Goal: Transaction & Acquisition: Purchase product/service

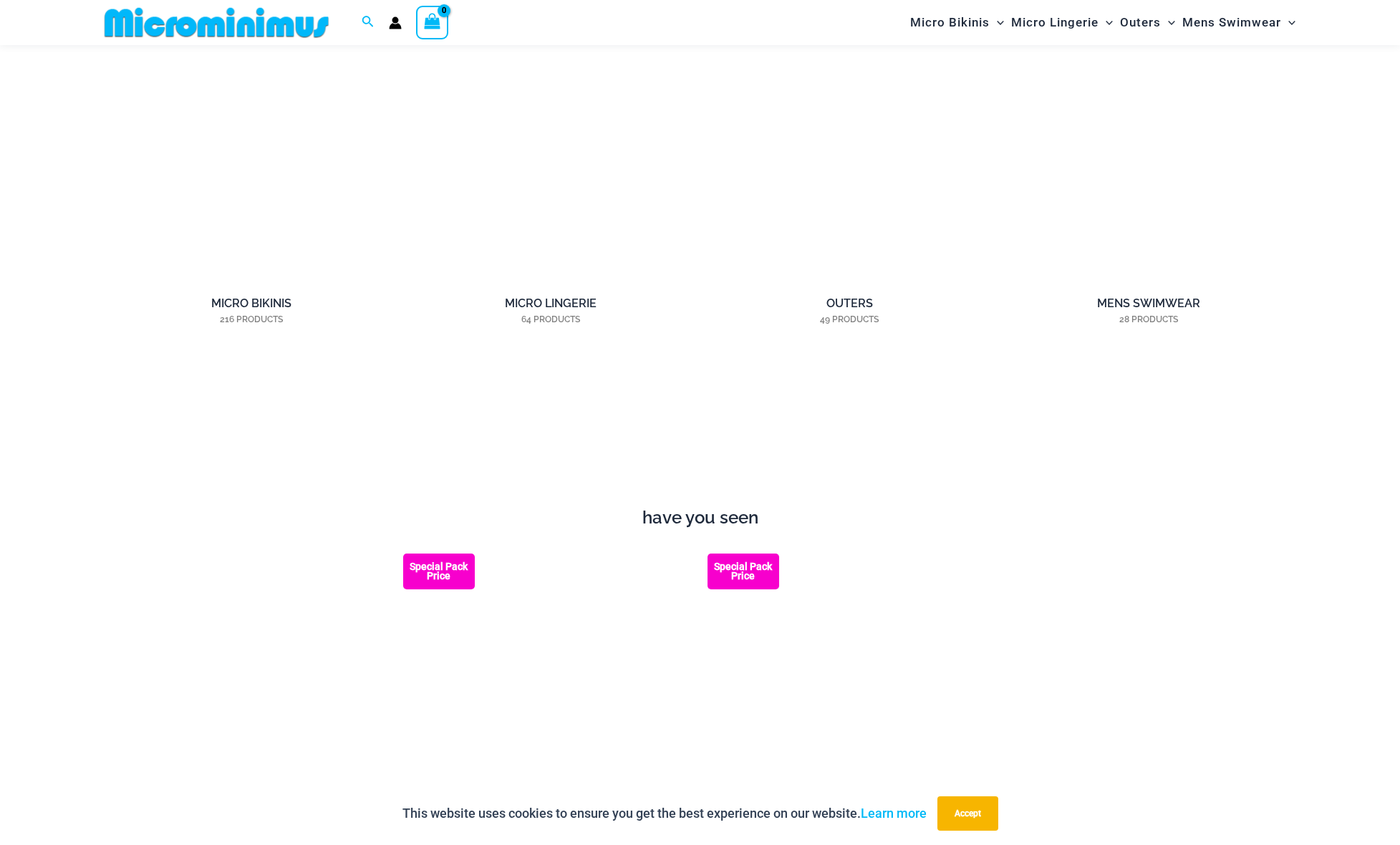
scroll to position [1519, 0]
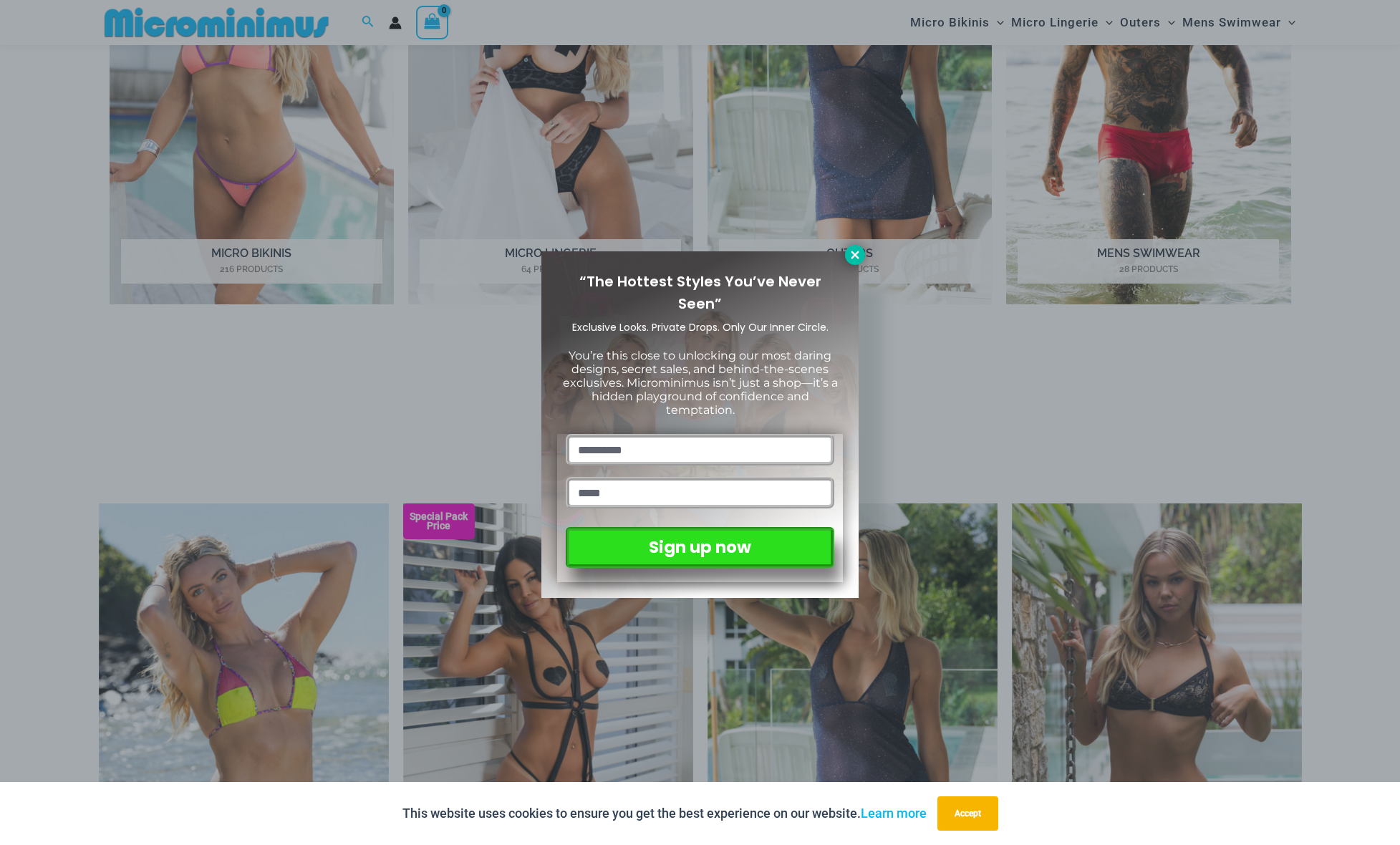
click at [852, 257] on icon at bounding box center [855, 255] width 8 height 8
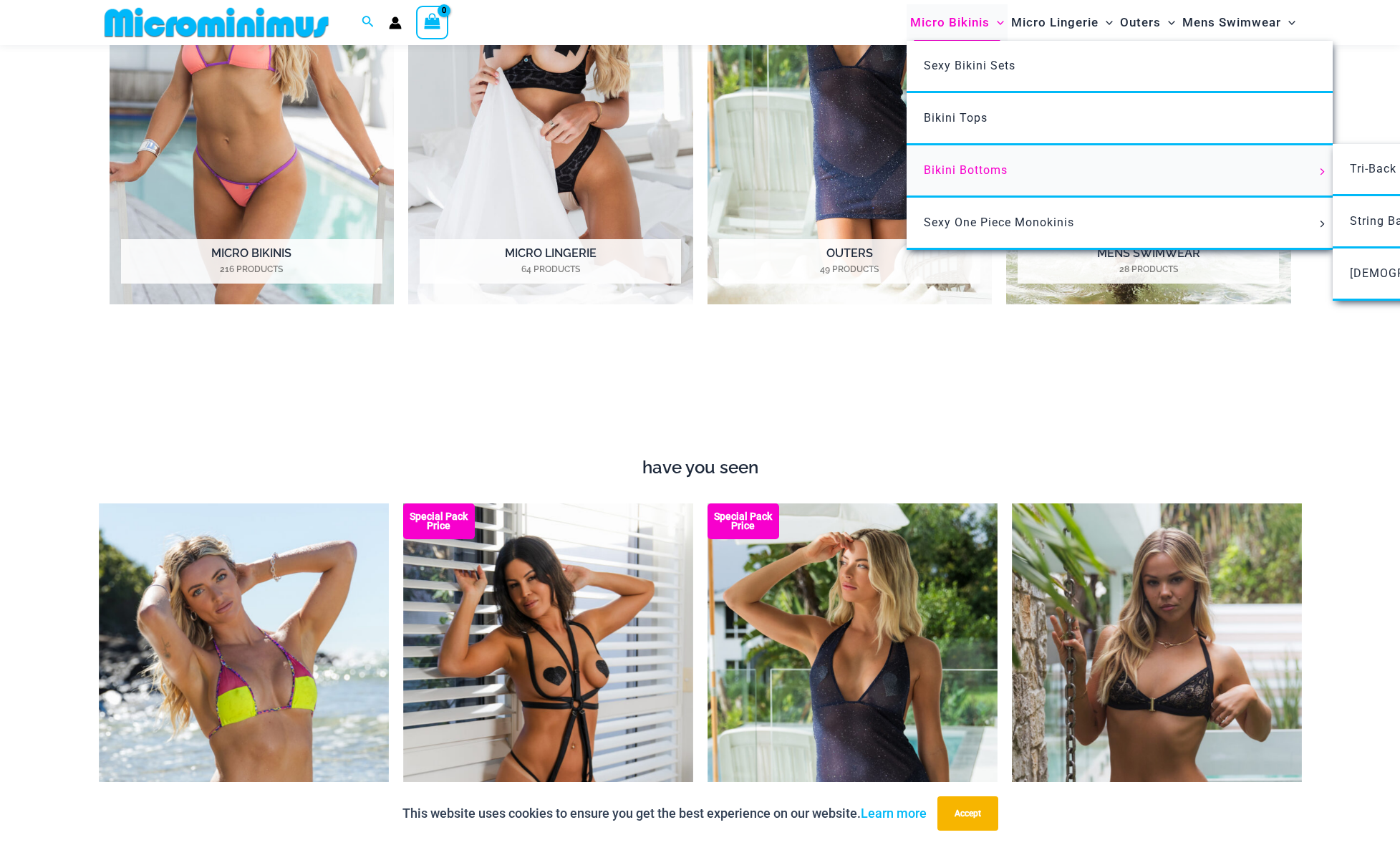
click at [966, 158] on link "Bikini Bottoms" at bounding box center [1119, 171] width 426 height 52
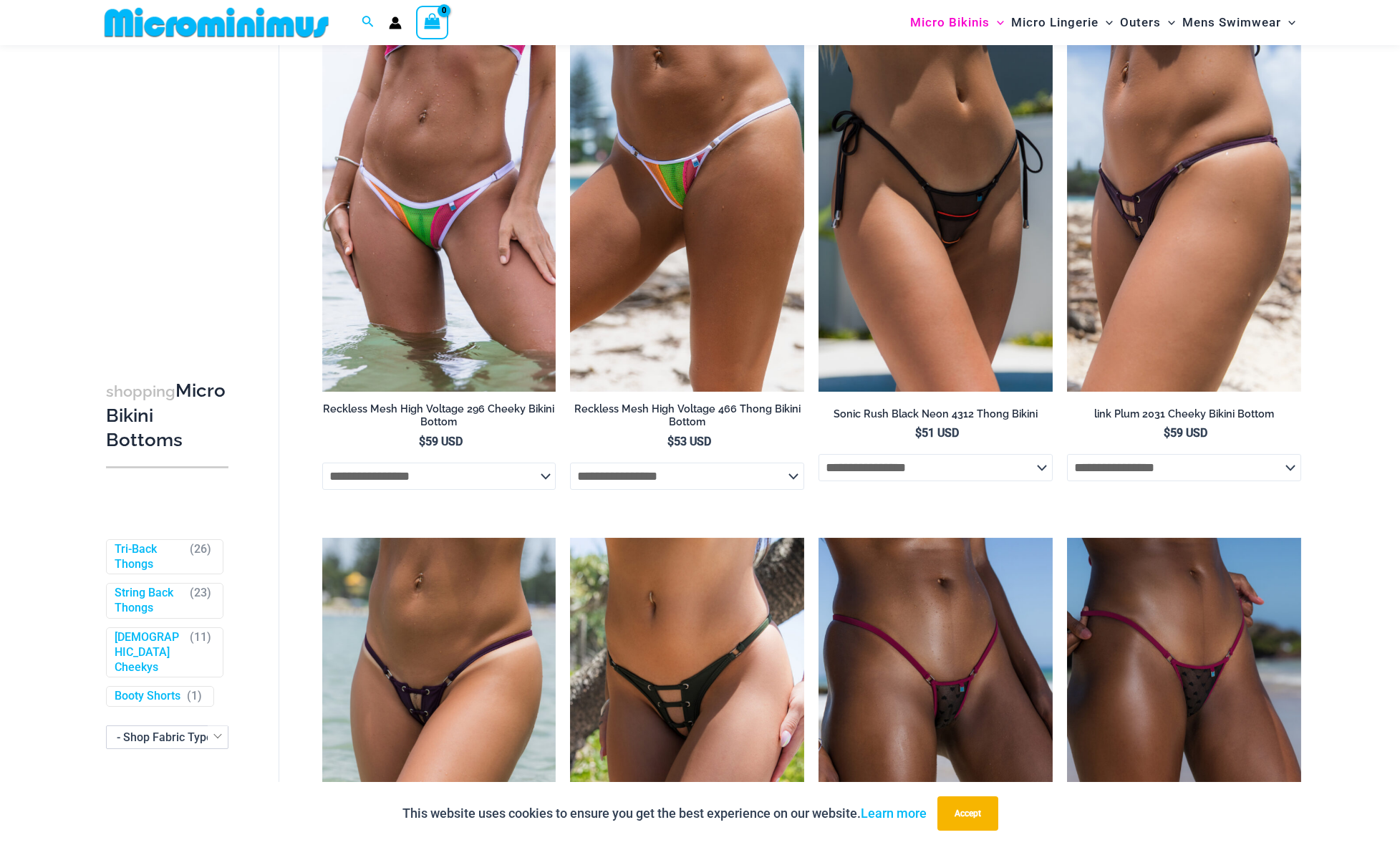
scroll to position [3935, 0]
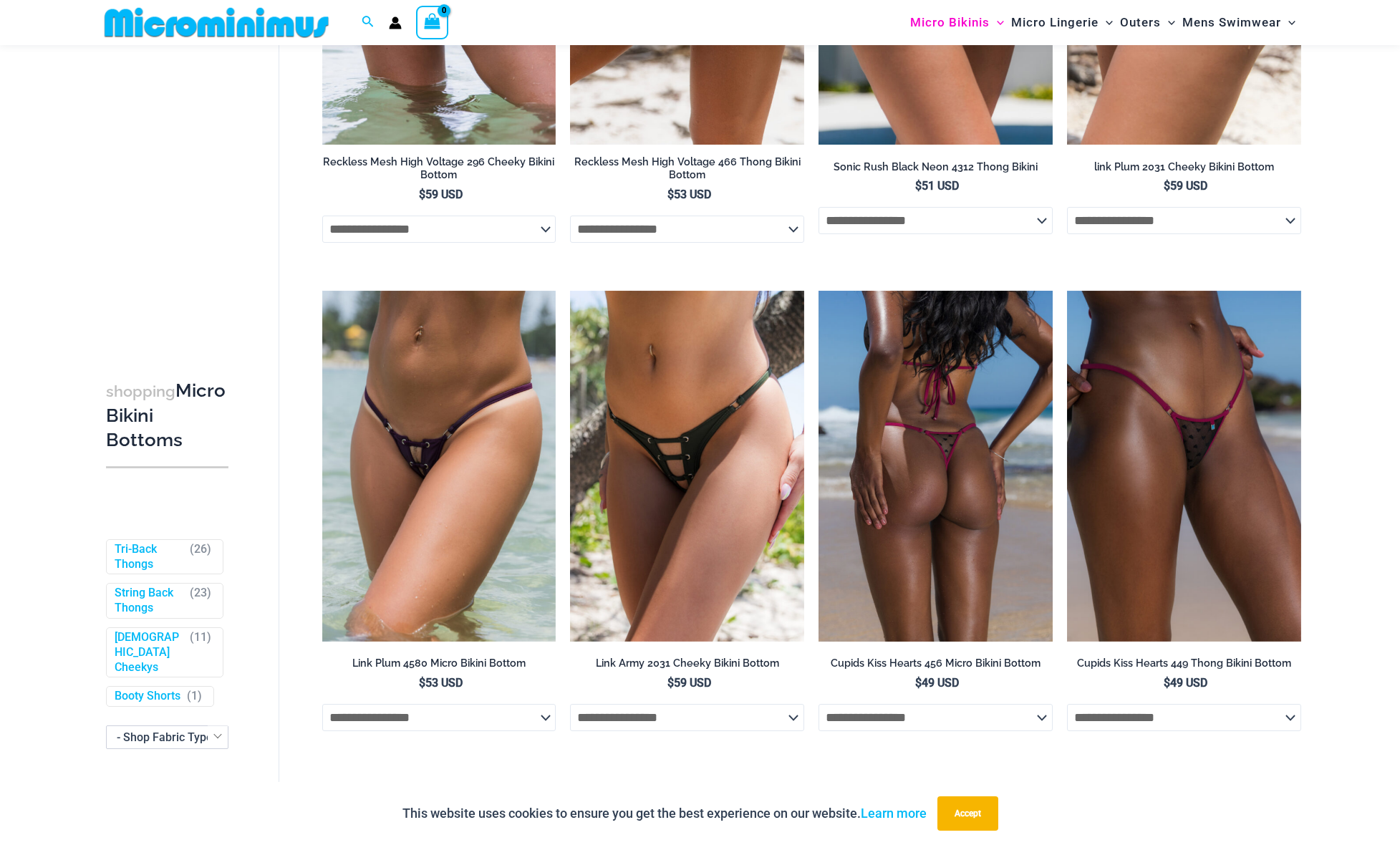
click at [871, 550] on img at bounding box center [935, 466] width 234 height 351
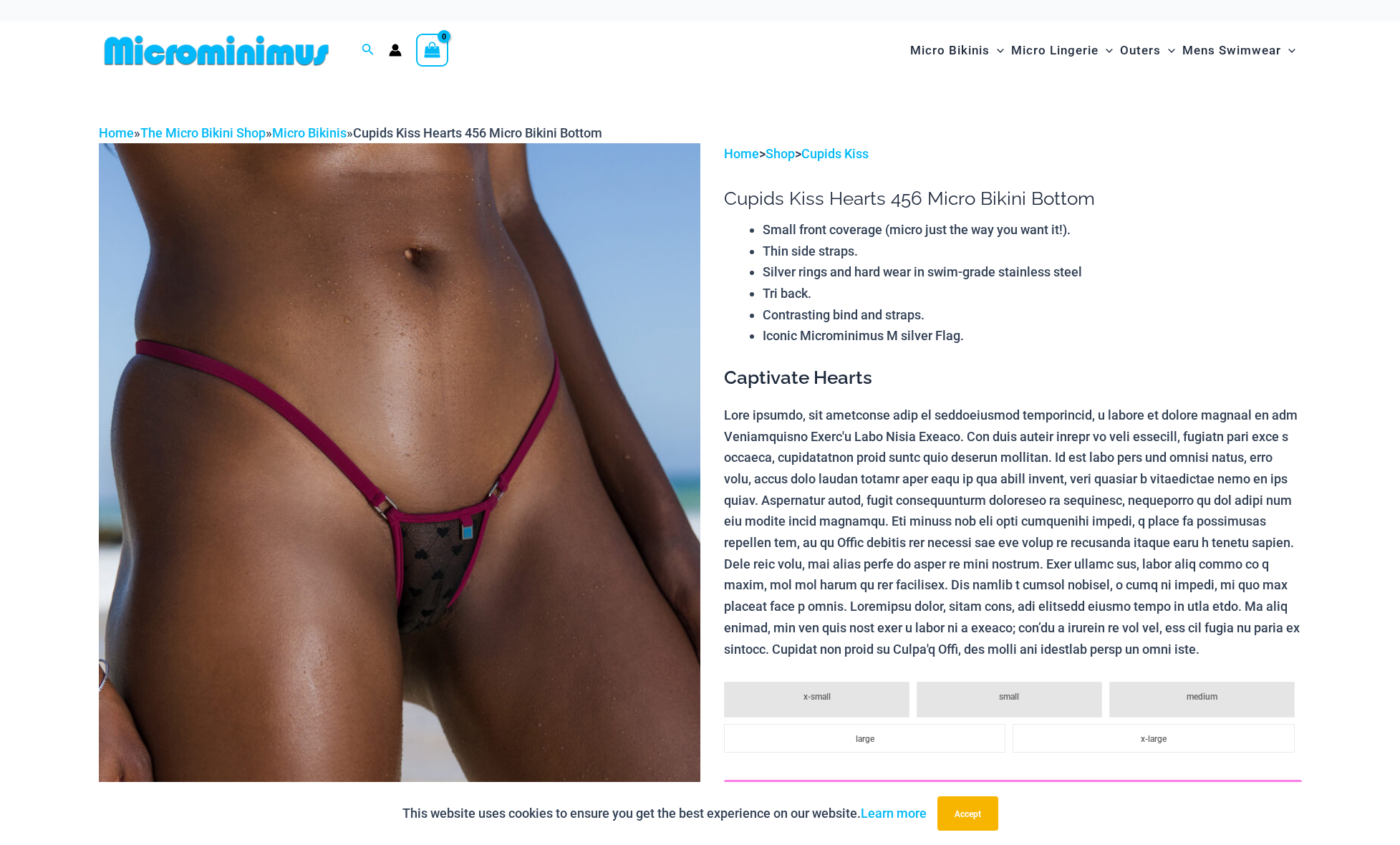
click at [518, 538] on img at bounding box center [399, 593] width 602 height 902
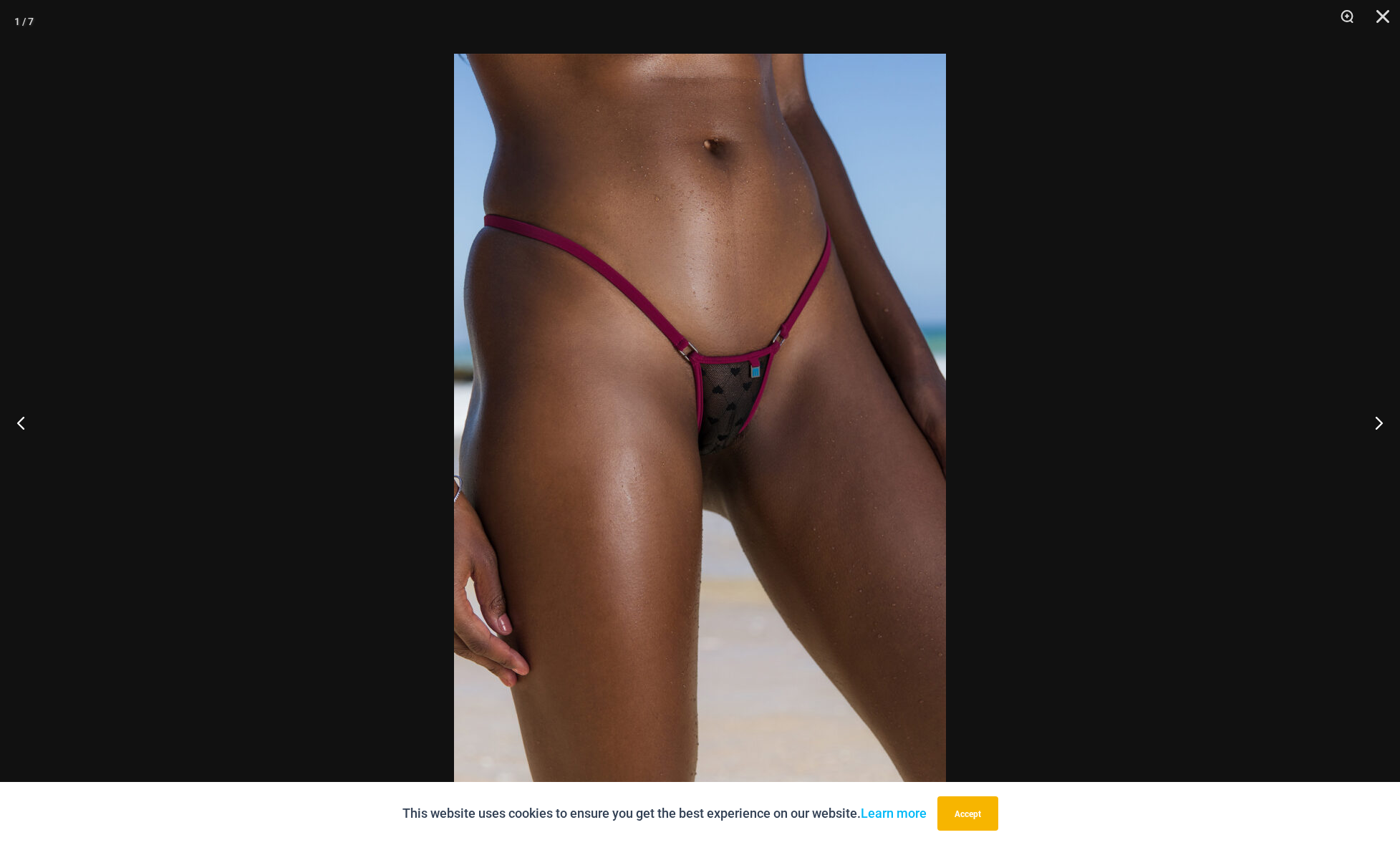
click at [742, 414] on img at bounding box center [700, 422] width 492 height 737
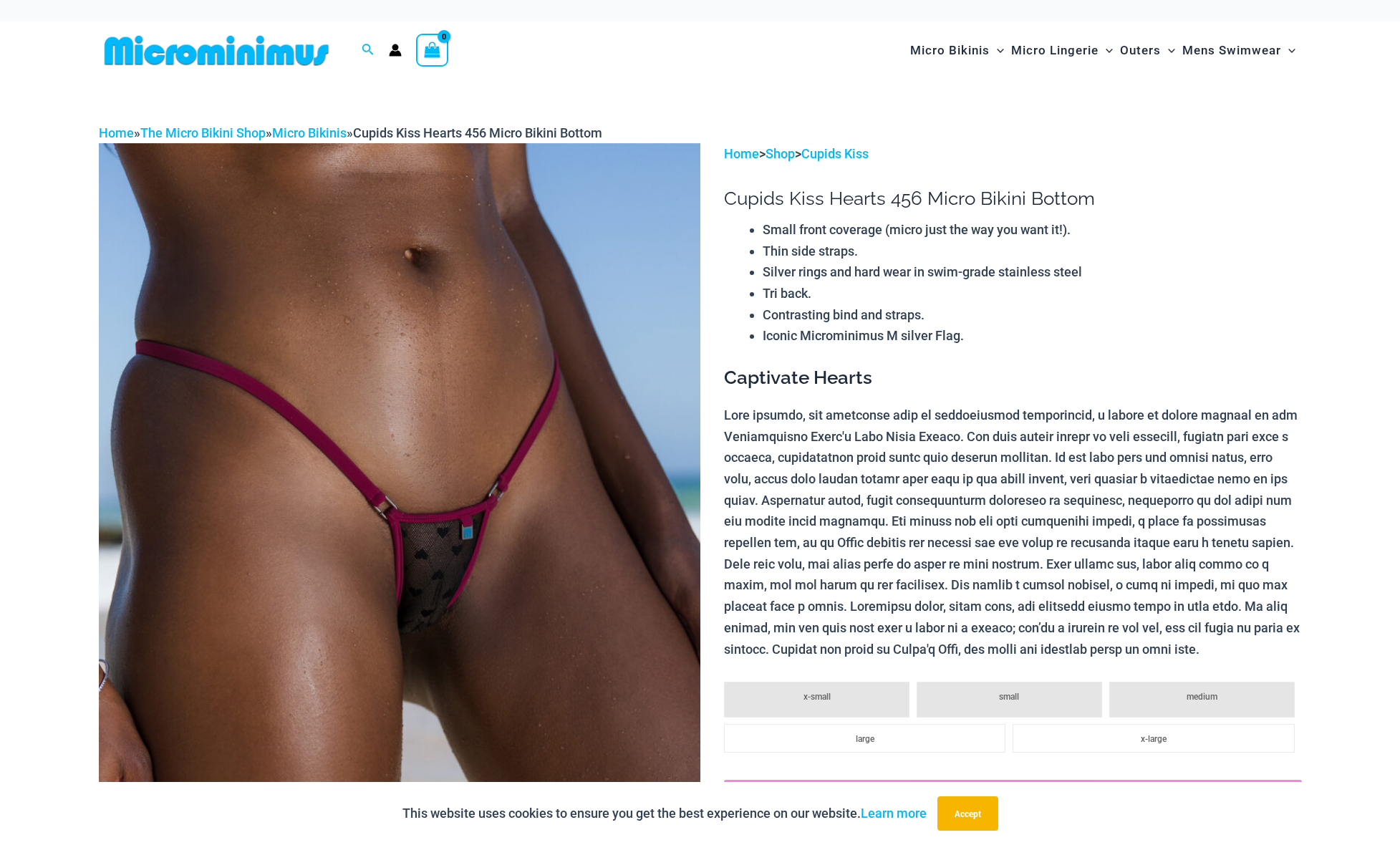
click at [530, 457] on img at bounding box center [399, 593] width 602 height 902
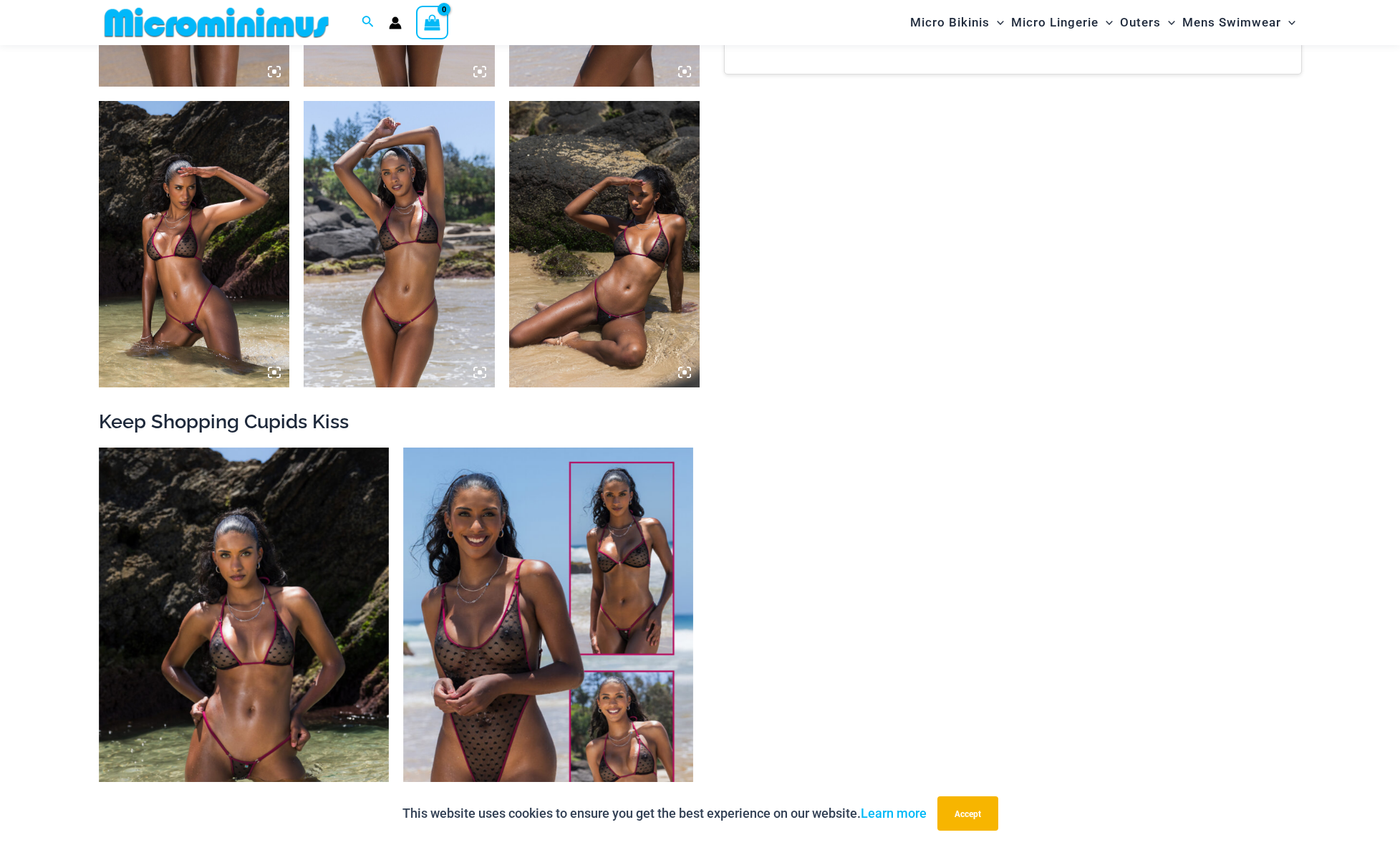
scroll to position [1470, 0]
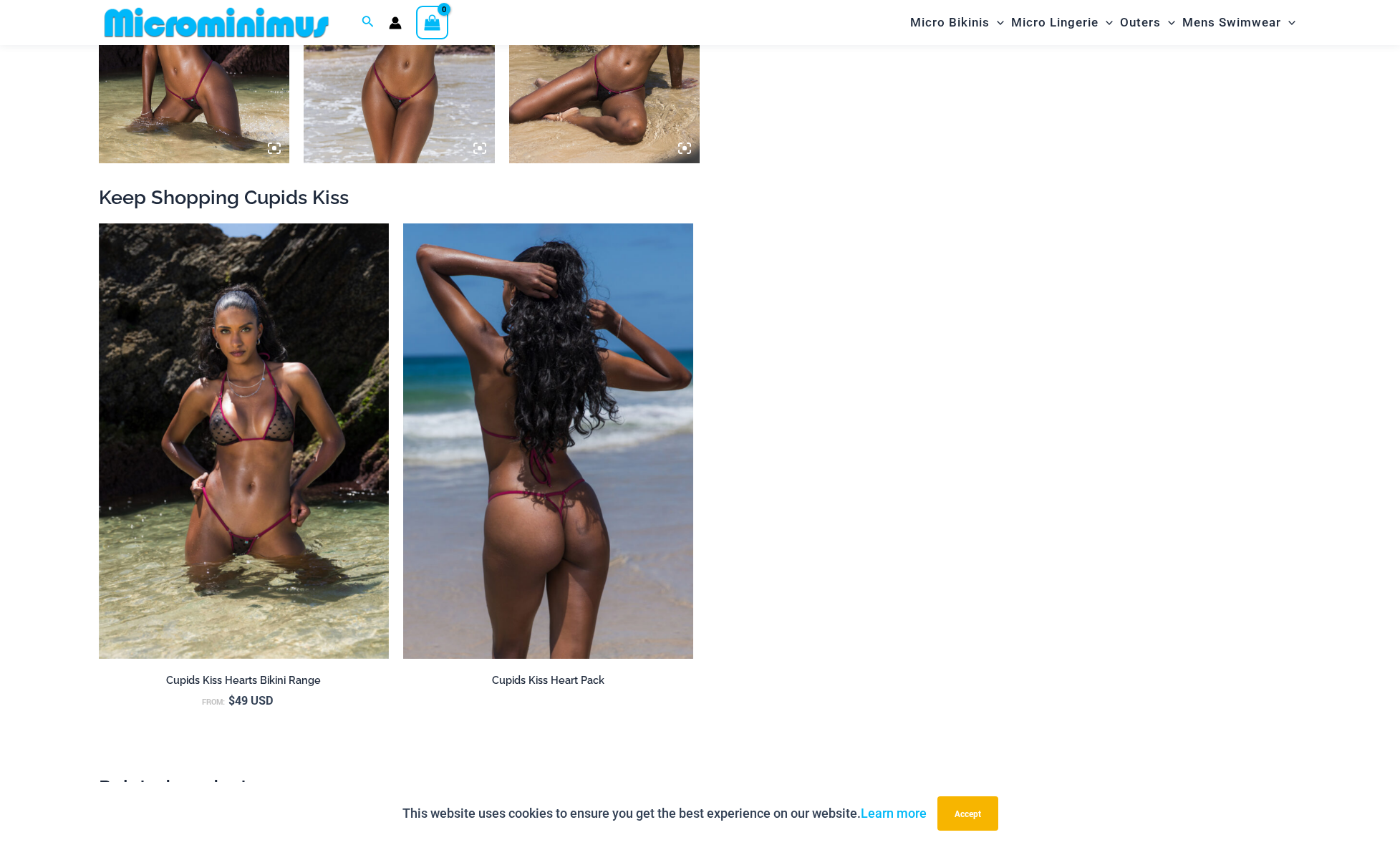
click at [533, 470] on img at bounding box center [548, 440] width 290 height 436
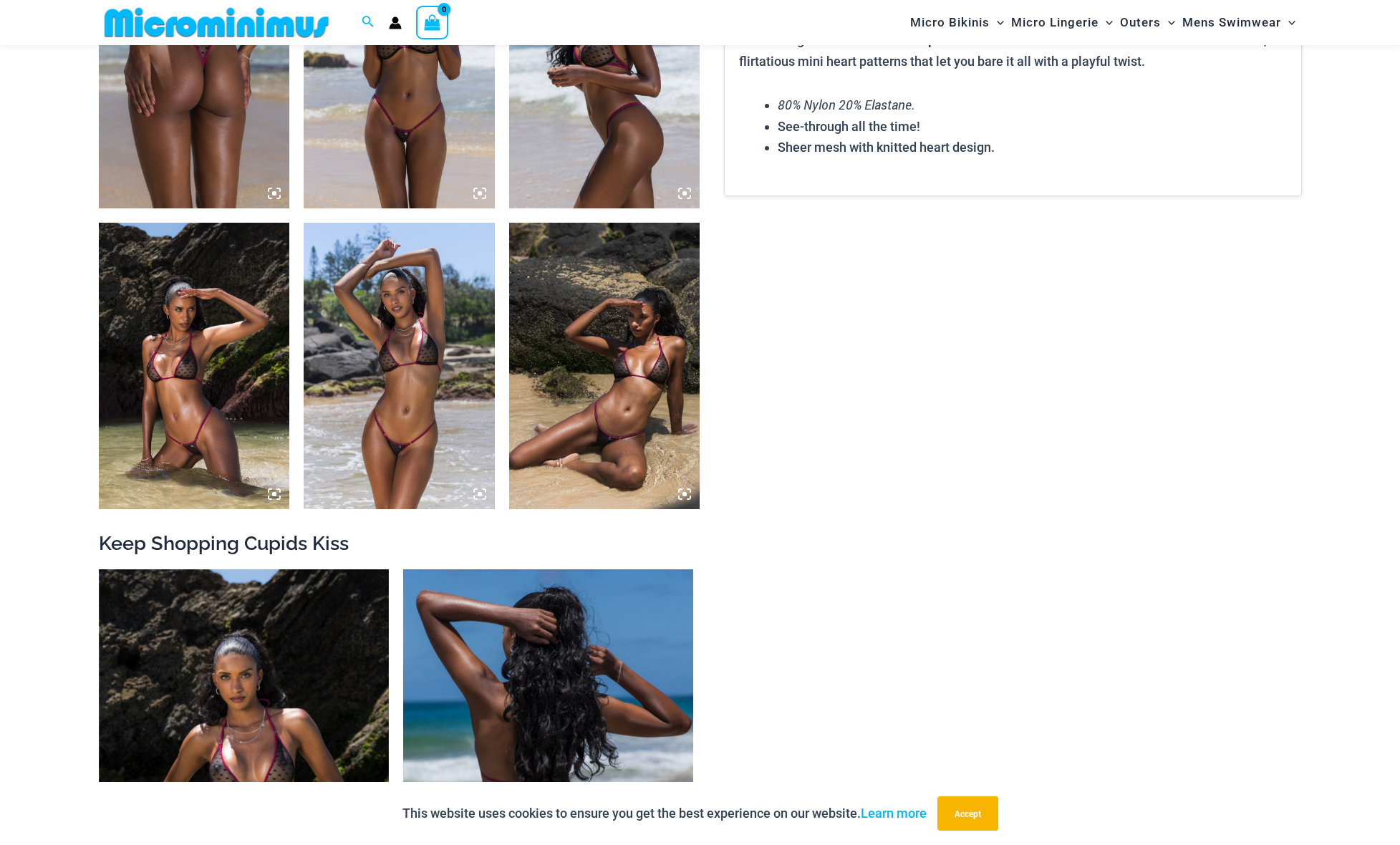
scroll to position [1123, 0]
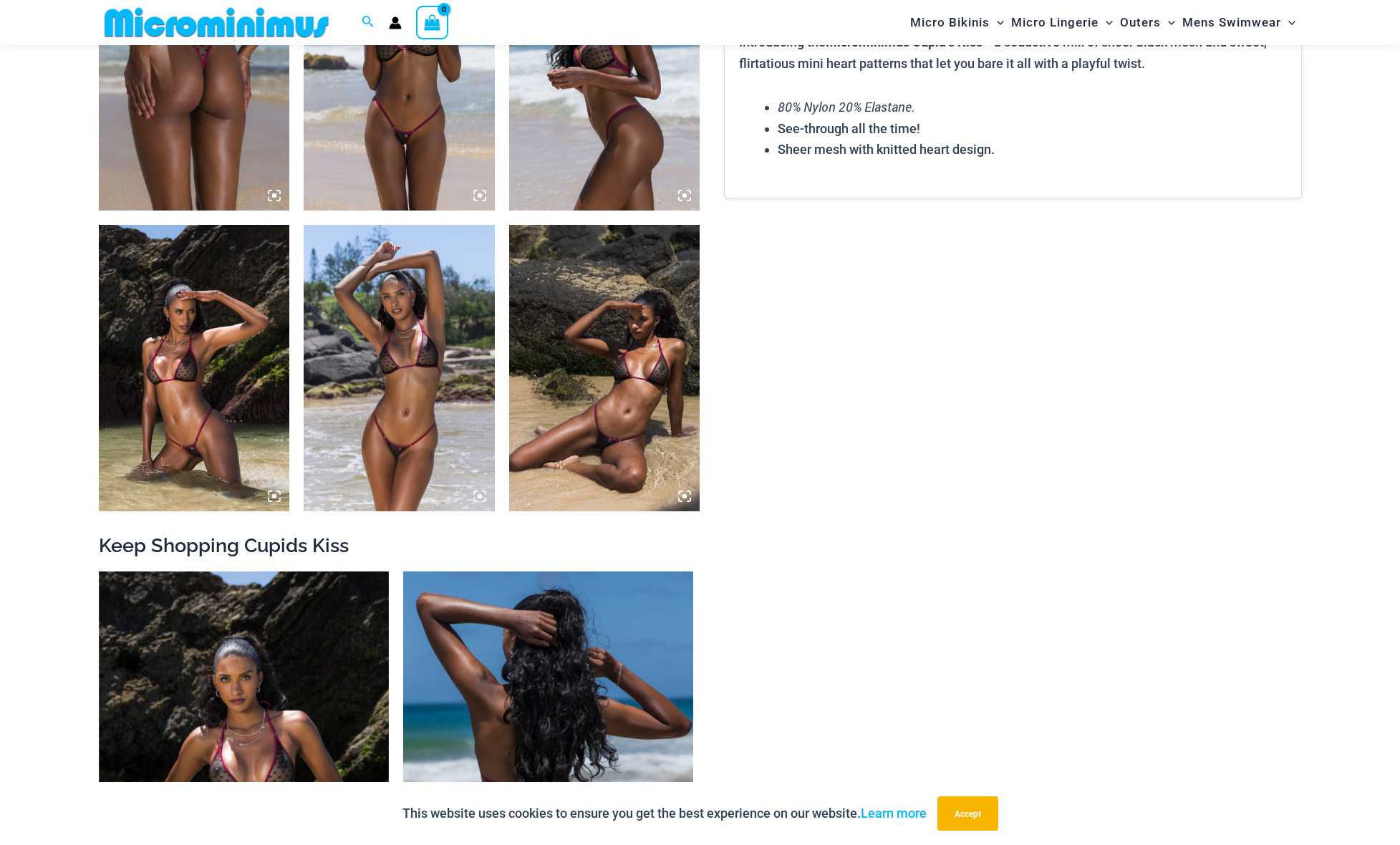
click at [528, 582] on img at bounding box center [548, 789] width 290 height 436
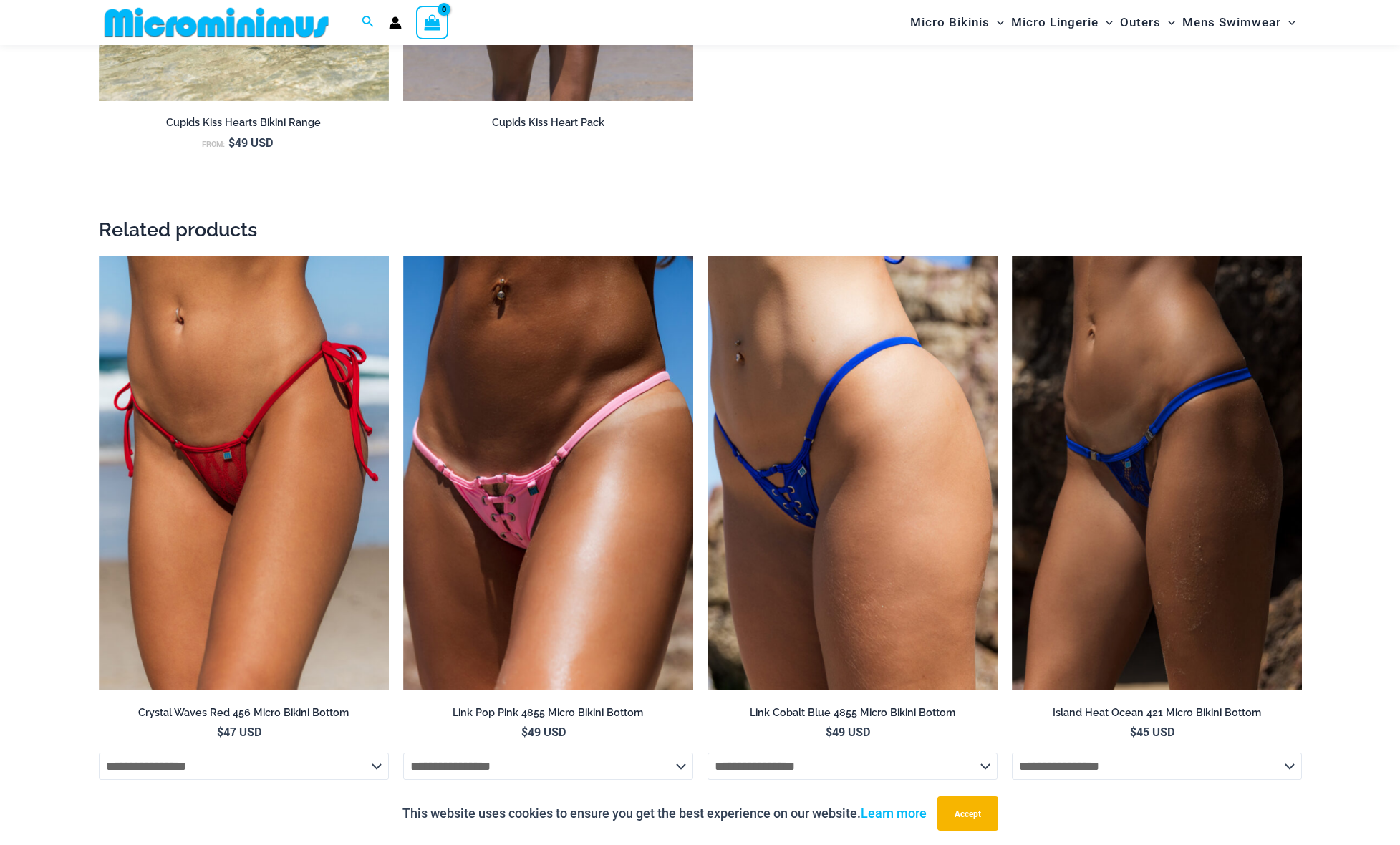
scroll to position [2204, 0]
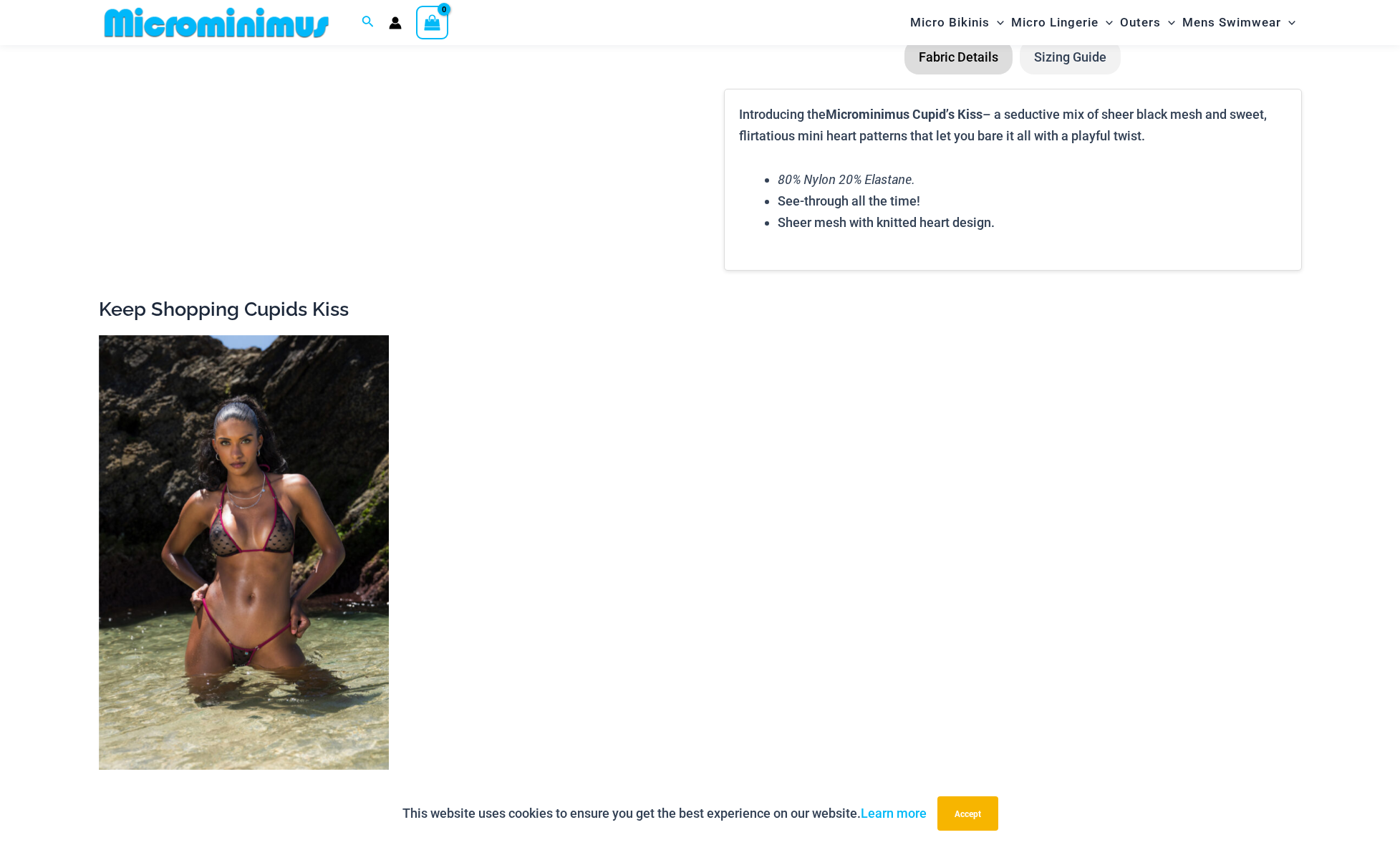
scroll to position [2435, 0]
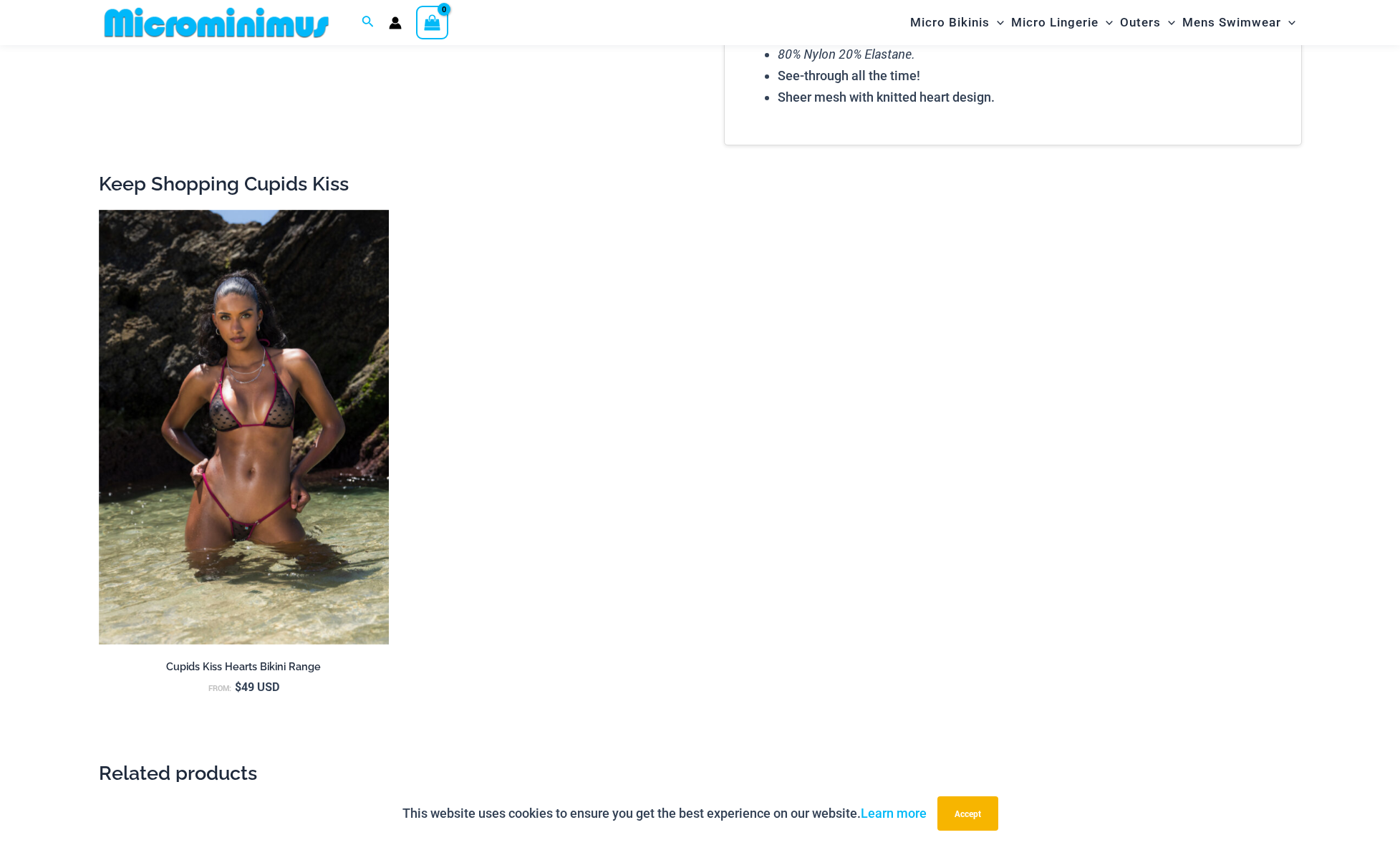
click at [388, 527] on ul "Cupids Kiss Hearts Bikini Range From: $ 49 USD" at bounding box center [700, 478] width 1203 height 538
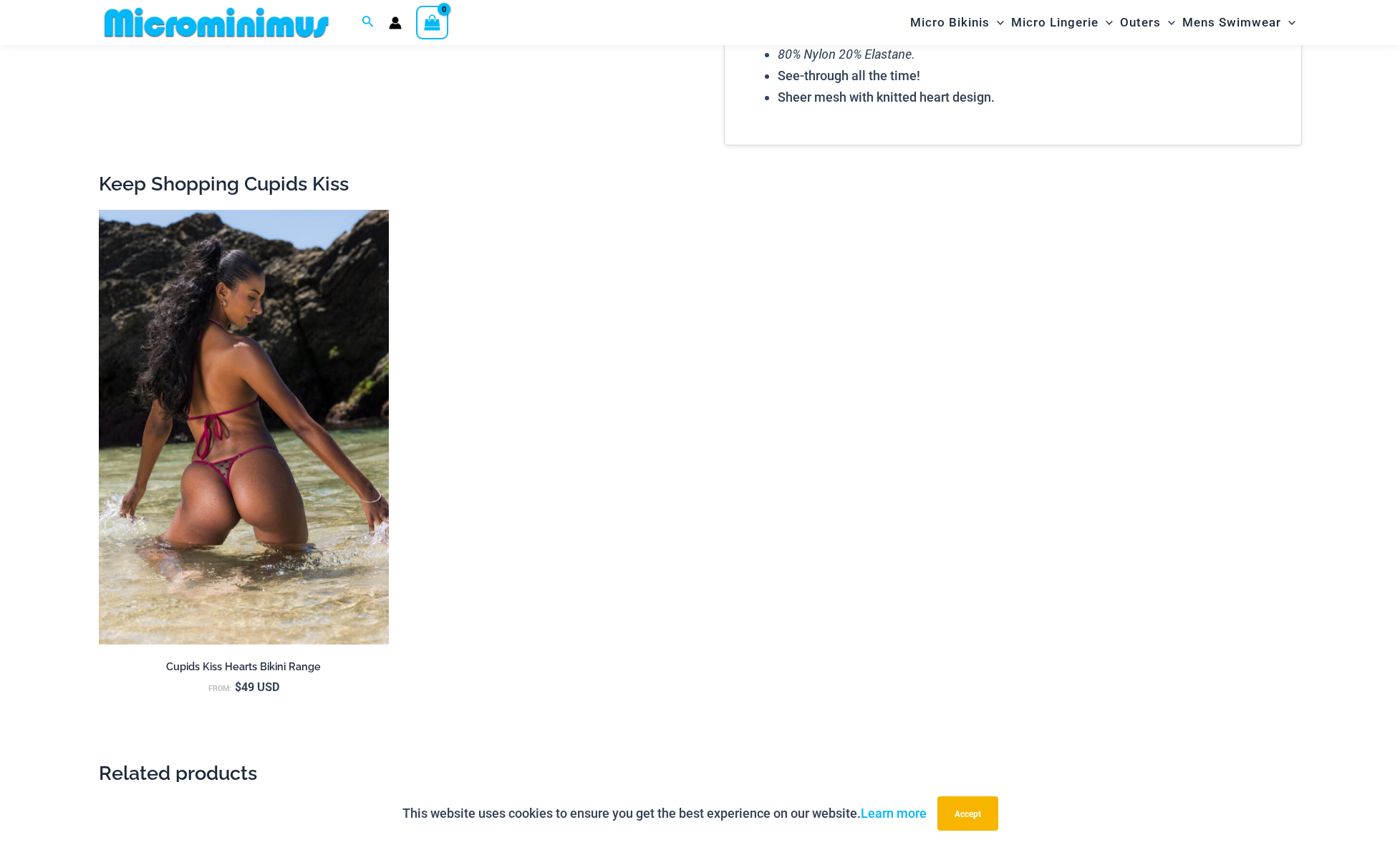
click at [363, 526] on img at bounding box center [243, 427] width 290 height 436
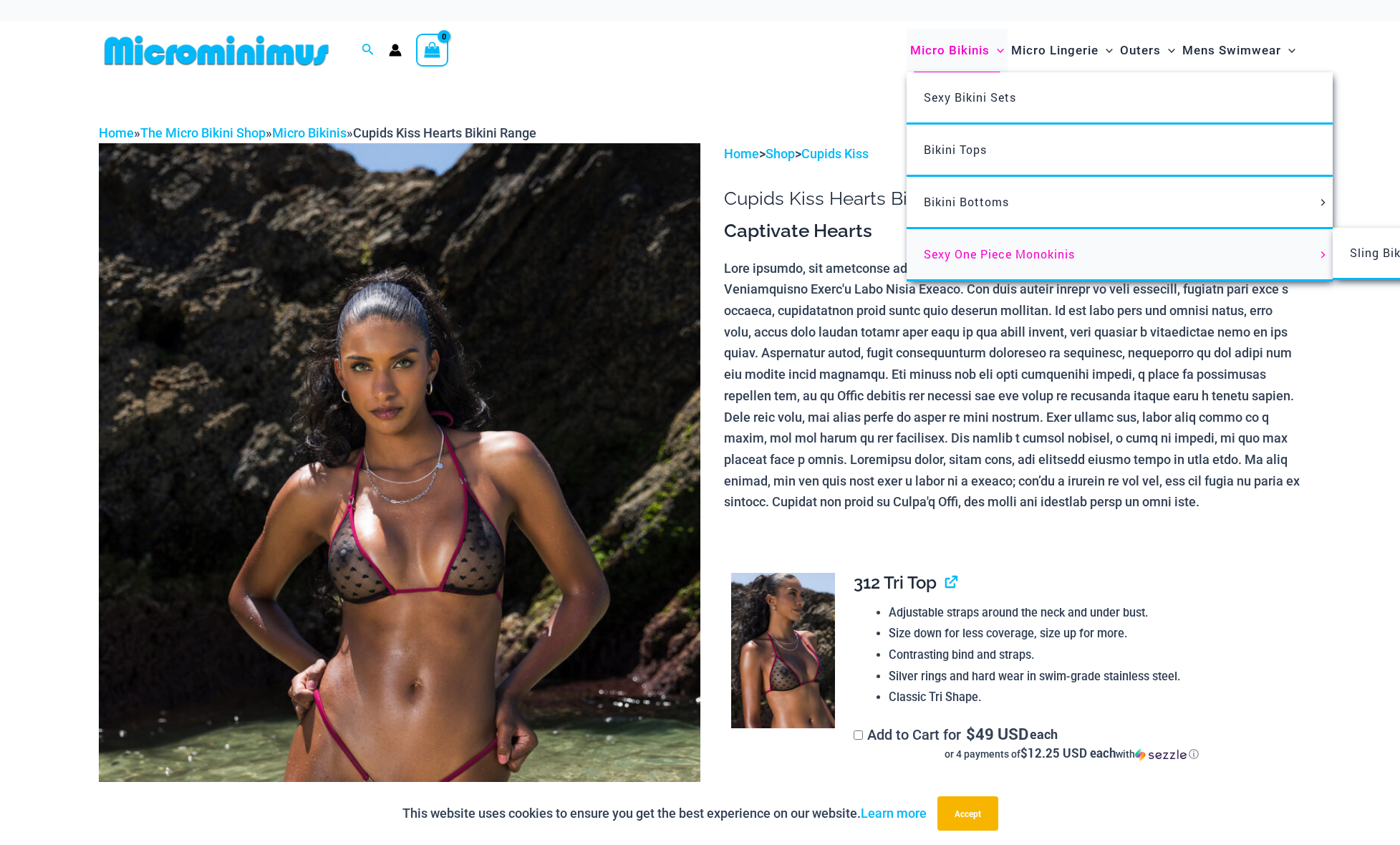
click at [967, 238] on link "Sexy One Piece Monokinis" at bounding box center [1119, 255] width 426 height 52
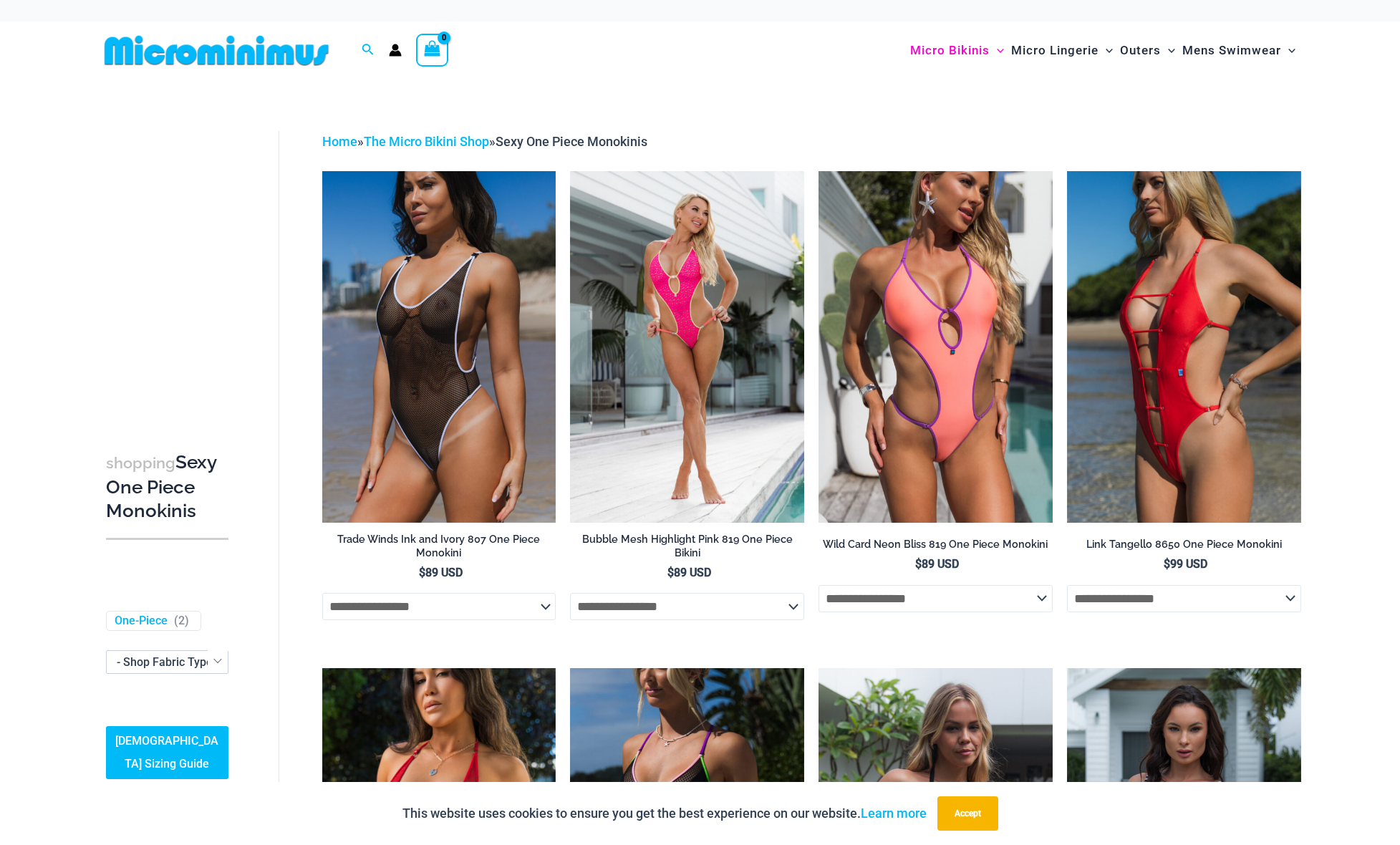
click at [237, 71] on div at bounding box center [222, 50] width 248 height 58
click at [232, 59] on img at bounding box center [216, 50] width 236 height 33
